Goal: Check status: Check status

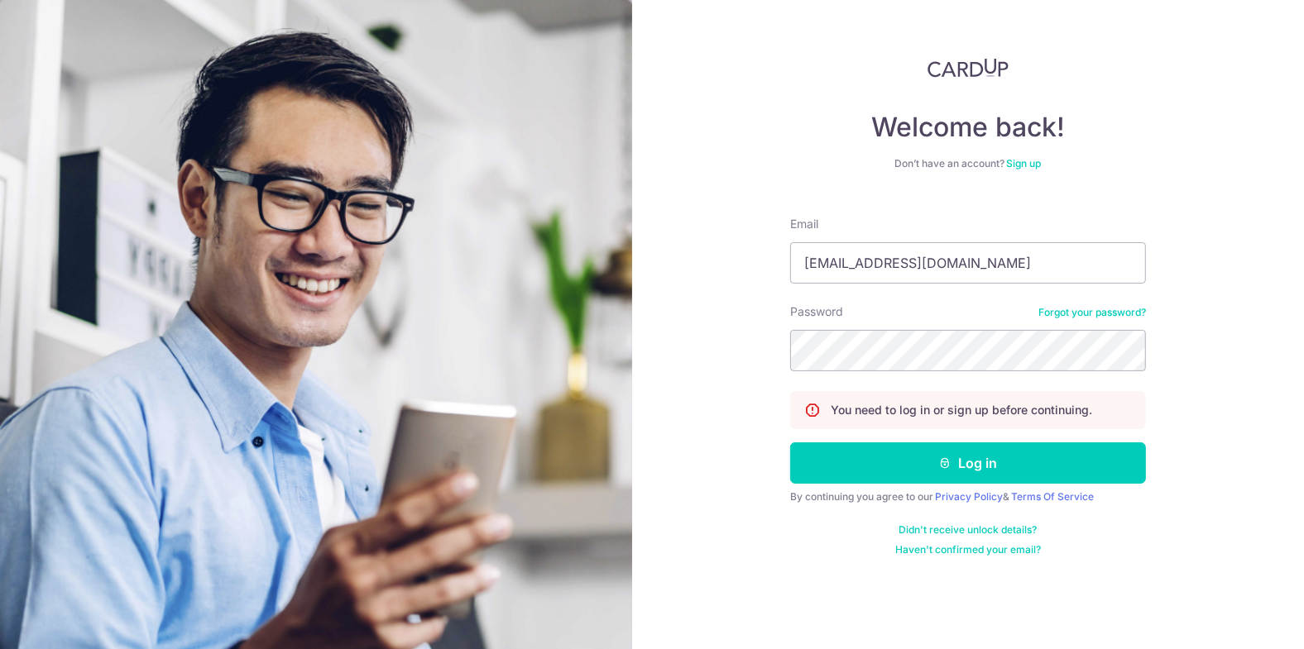
click at [790, 443] on button "Log in" at bounding box center [968, 463] width 356 height 41
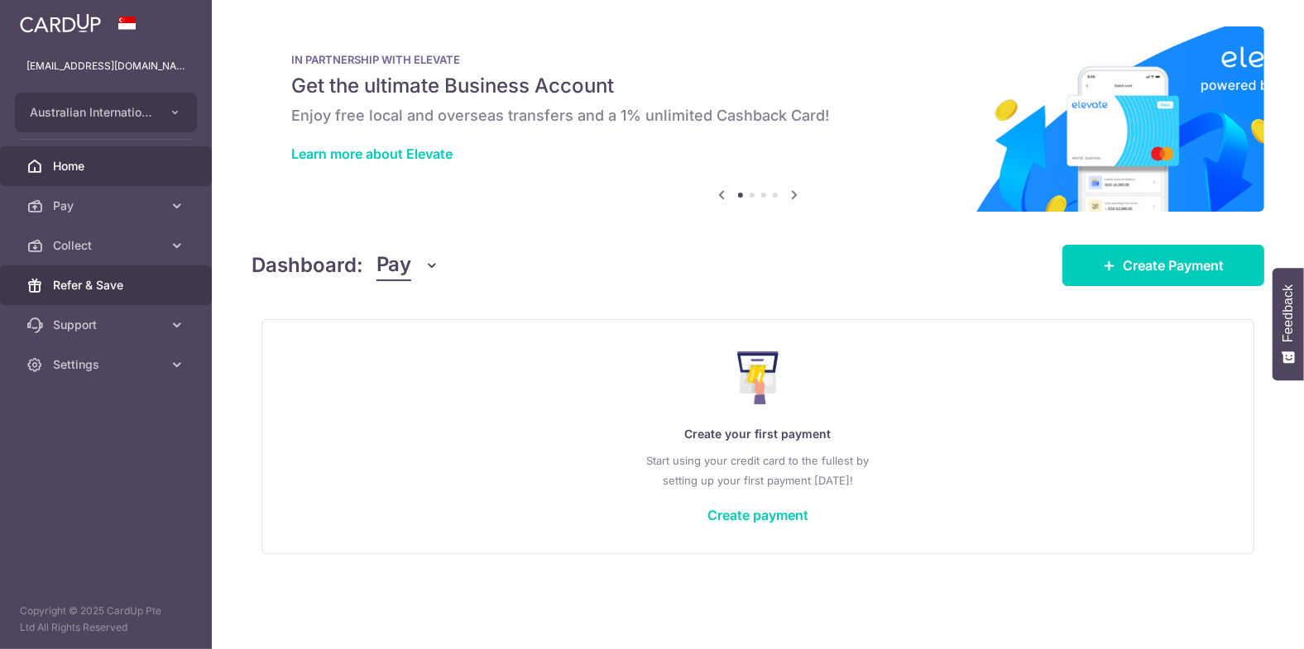
click at [69, 266] on link "Refer & Save" at bounding box center [106, 286] width 212 height 40
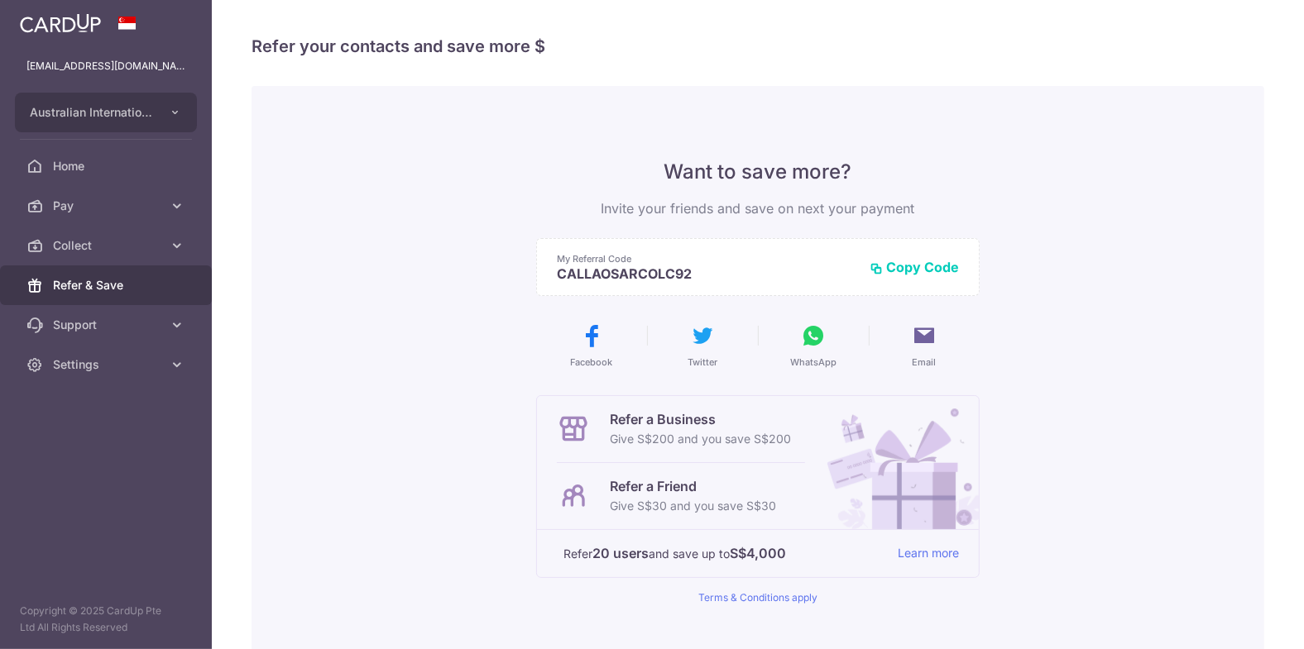
click at [75, 242] on span "Collect" at bounding box center [107, 245] width 109 height 17
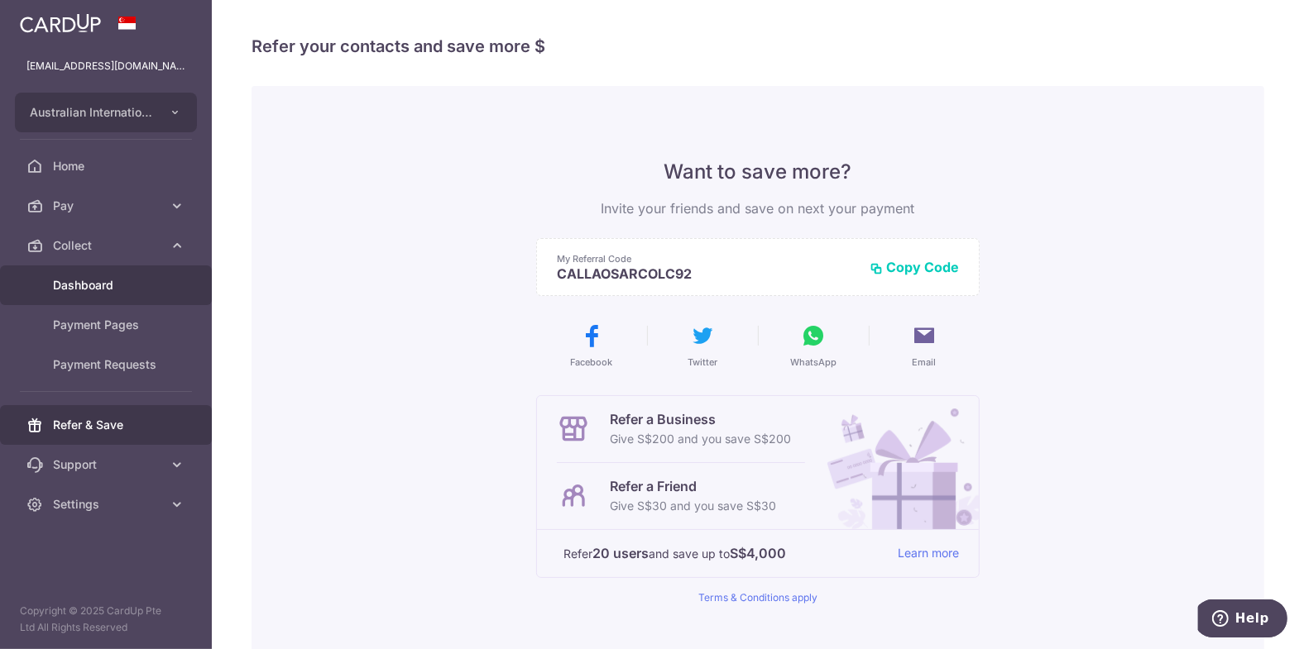
click at [79, 282] on span "Dashboard" at bounding box center [107, 285] width 109 height 17
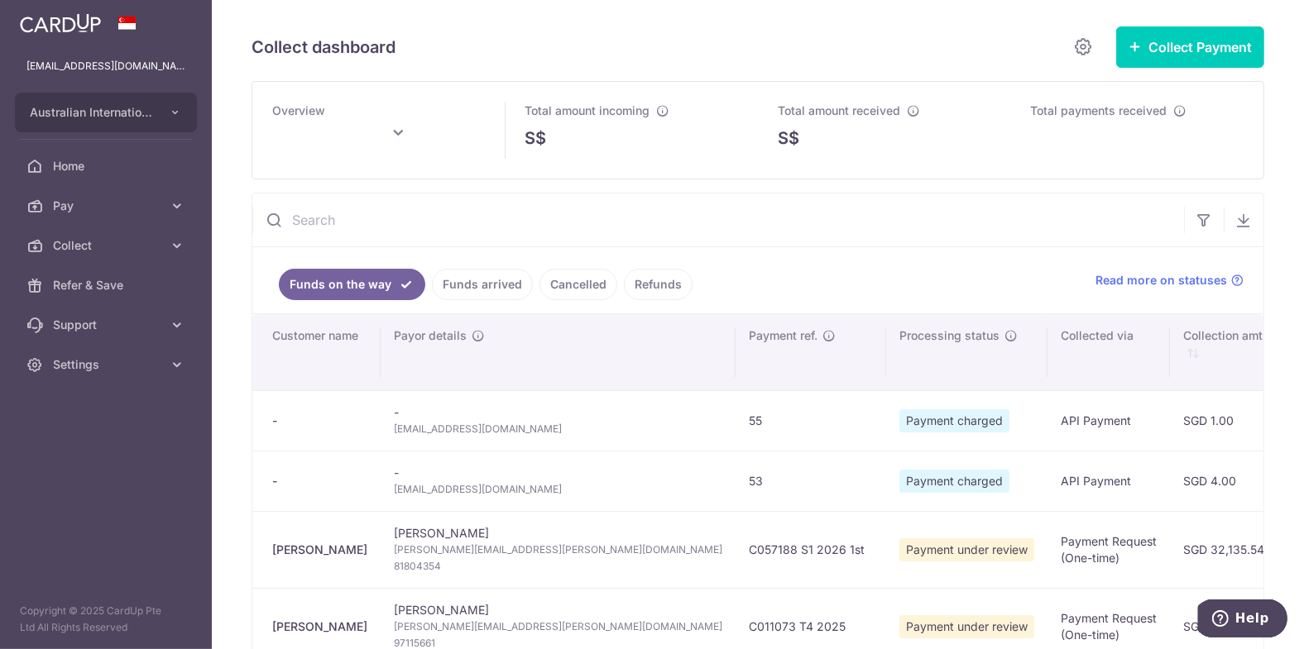
click at [343, 222] on input "text" at bounding box center [717, 220] width 931 height 53
paste input "SIAIS-012500"
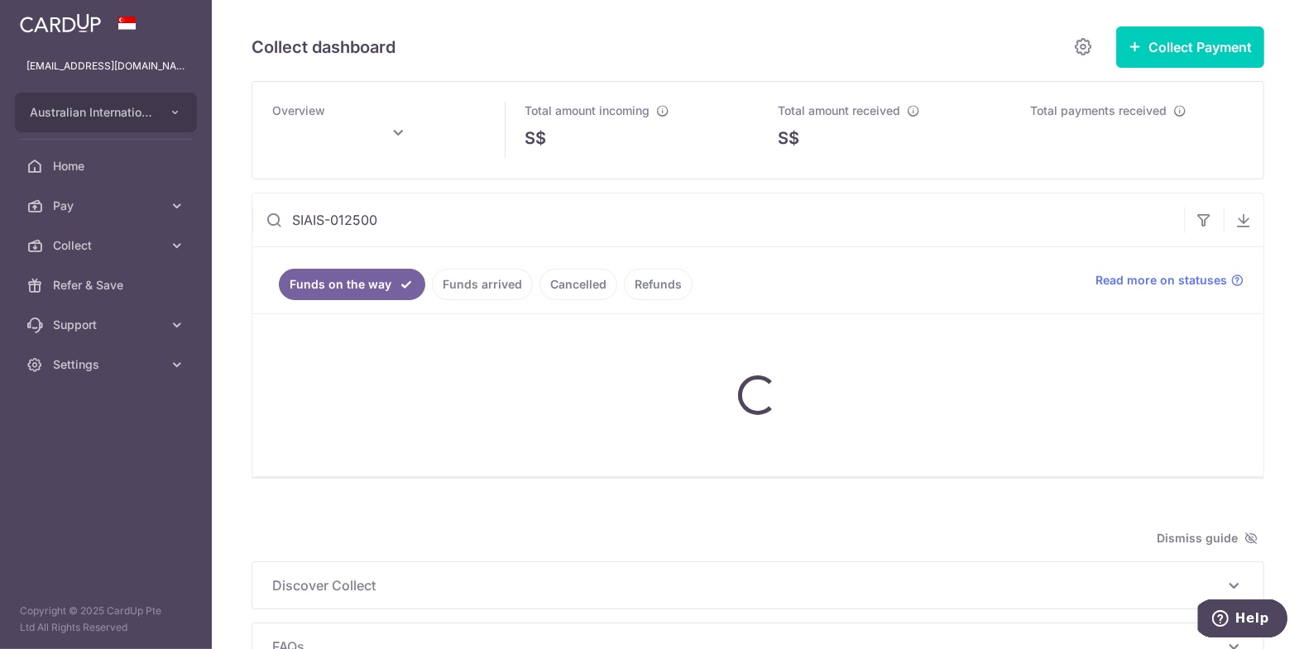
type input "SIAIS-012500"
click at [465, 285] on link "Funds arrived" at bounding box center [482, 284] width 101 height 31
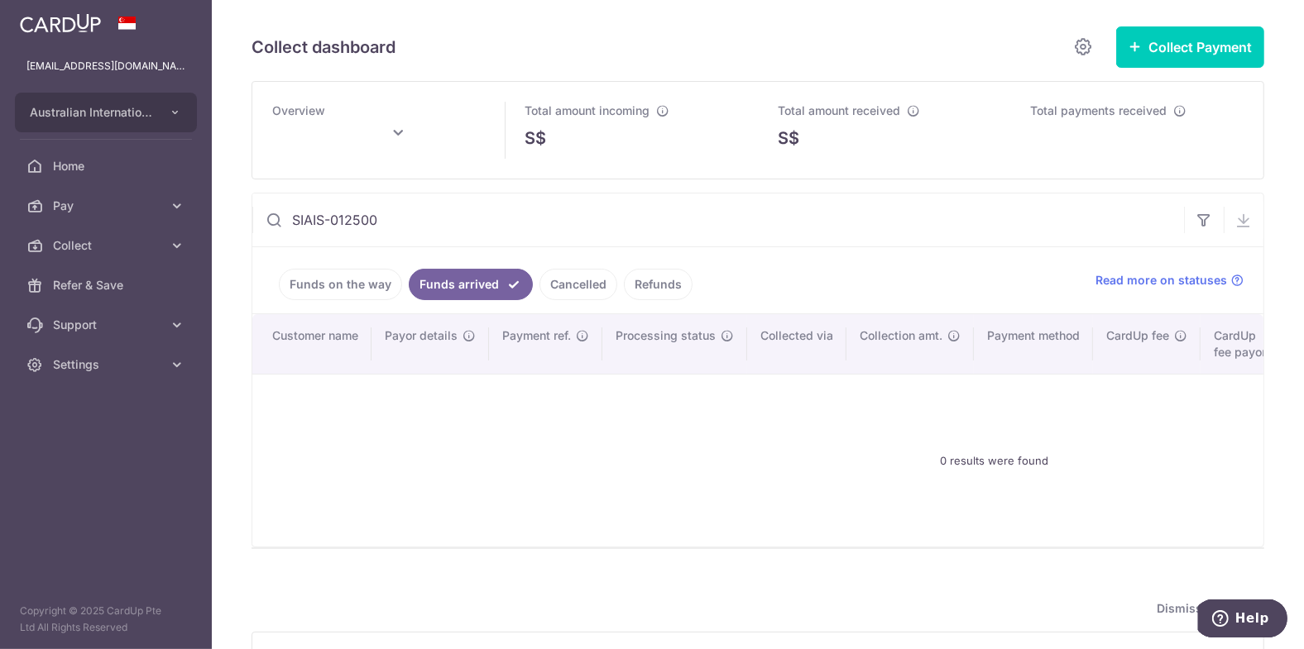
click at [365, 296] on link "Funds on the way" at bounding box center [340, 284] width 123 height 31
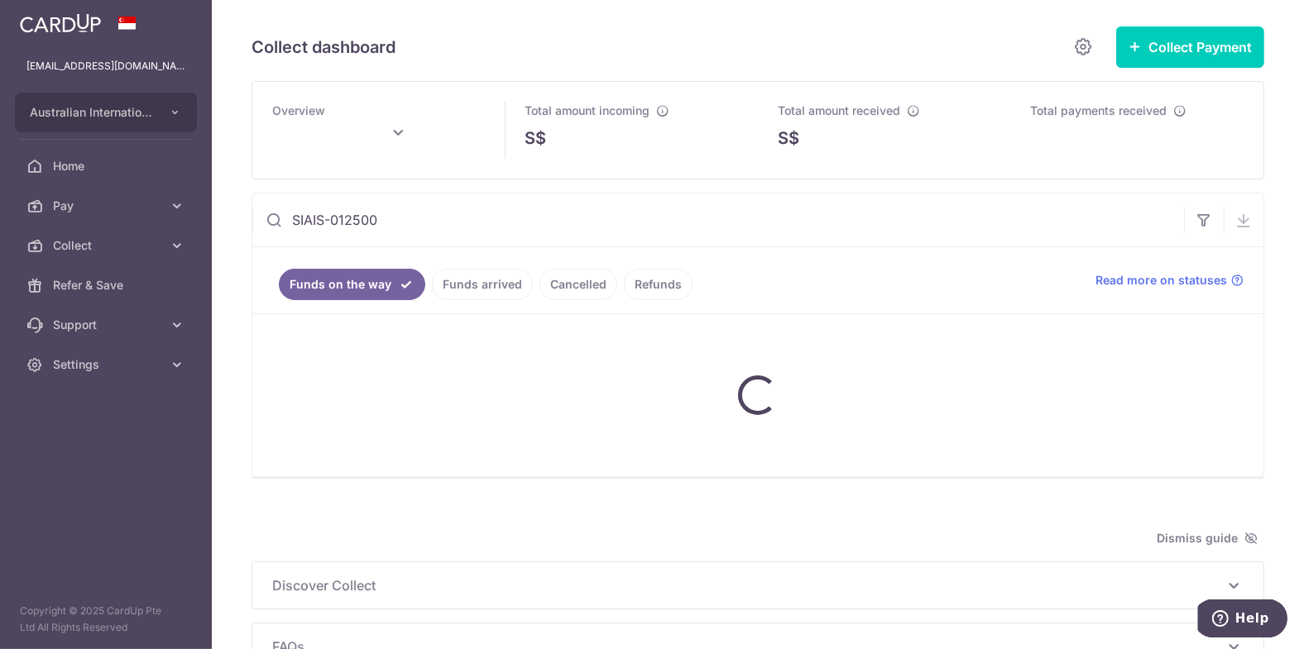
click at [472, 280] on link "Funds arrived" at bounding box center [482, 284] width 101 height 31
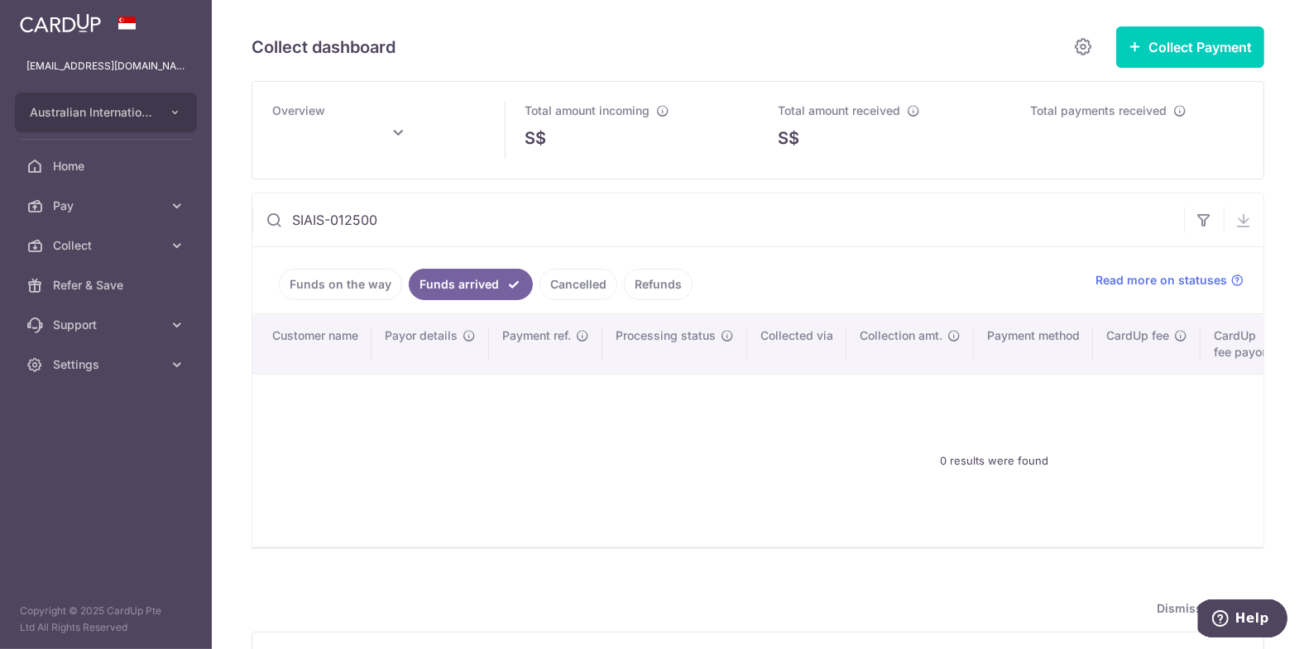
click at [360, 227] on input "SIAIS-012500" at bounding box center [717, 220] width 931 height 53
click at [412, 219] on input "SIAIS-012500" at bounding box center [717, 220] width 931 height 53
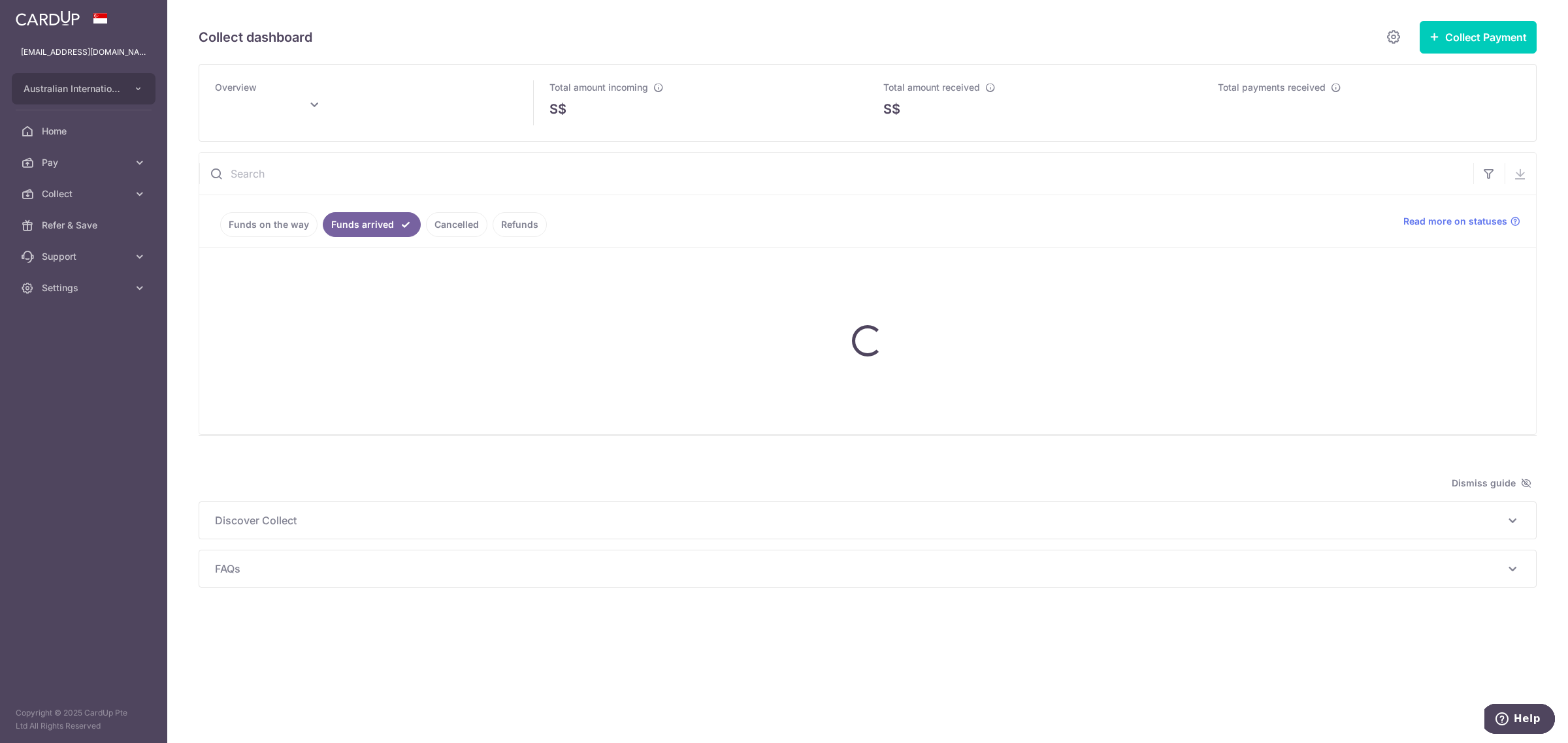
type input "[DATE]"
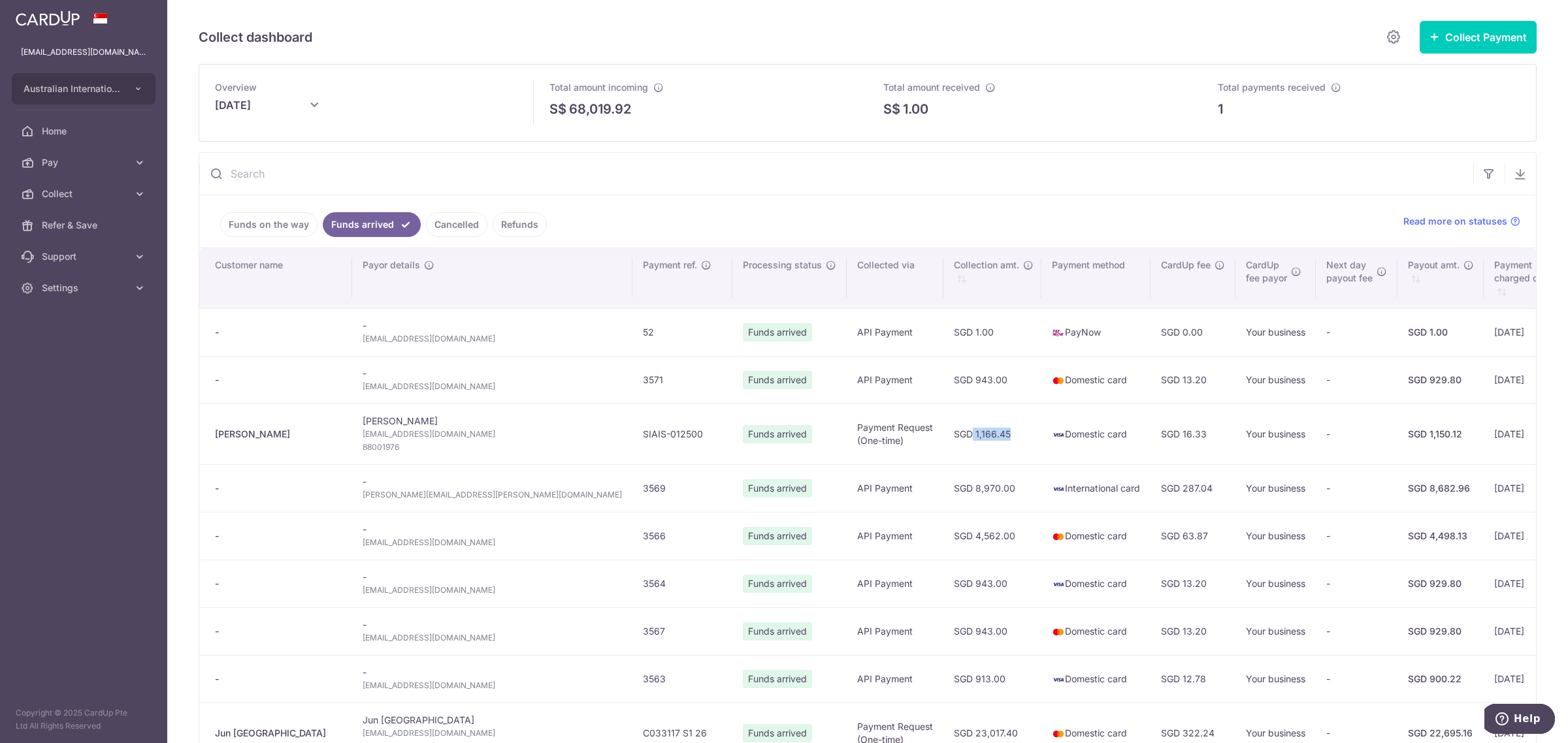
drag, startPoint x: 821, startPoint y: 437, endPoint x: 792, endPoint y: 439, distance: 29.1
click at [943, 439] on td "SGD 1,166.45" at bounding box center [992, 433] width 98 height 61
copy td "1,166.45"
